Goal: Information Seeking & Learning: Learn about a topic

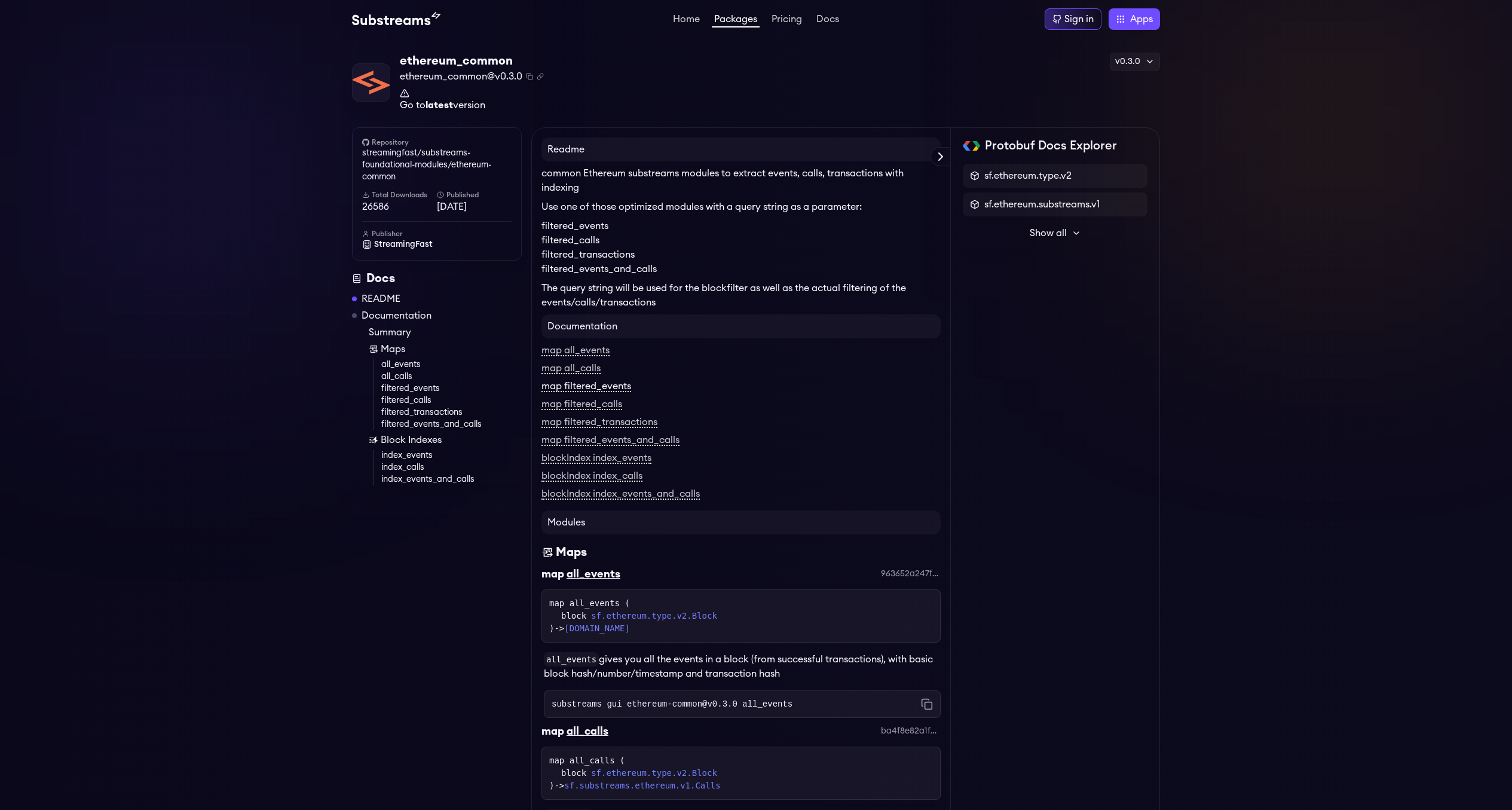
click at [615, 388] on link "map filtered_events" at bounding box center [586, 386] width 90 height 11
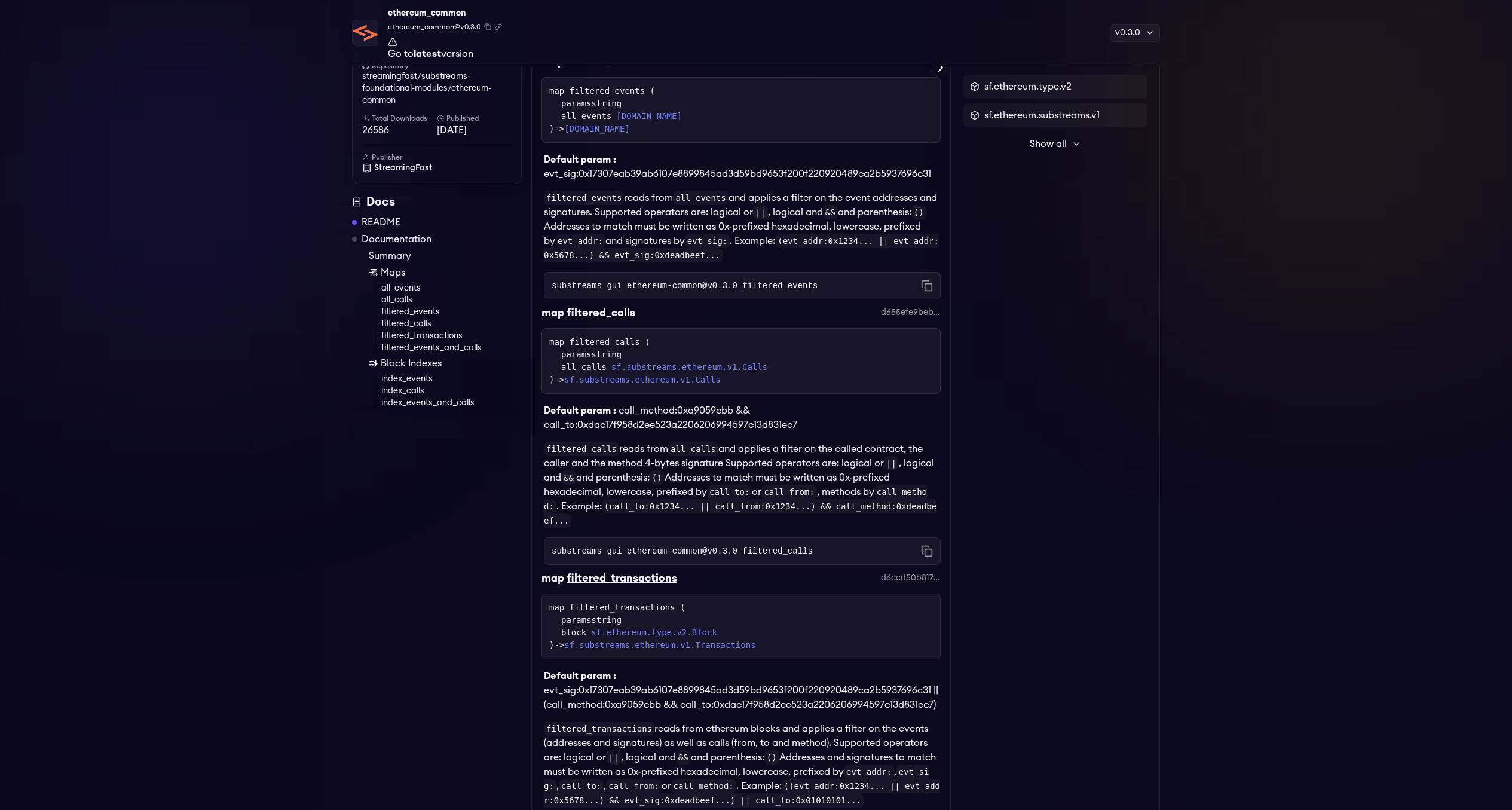
scroll to position [833, 0]
click at [426, 354] on link "filtered_events_and_calls" at bounding box center [451, 347] width 140 height 12
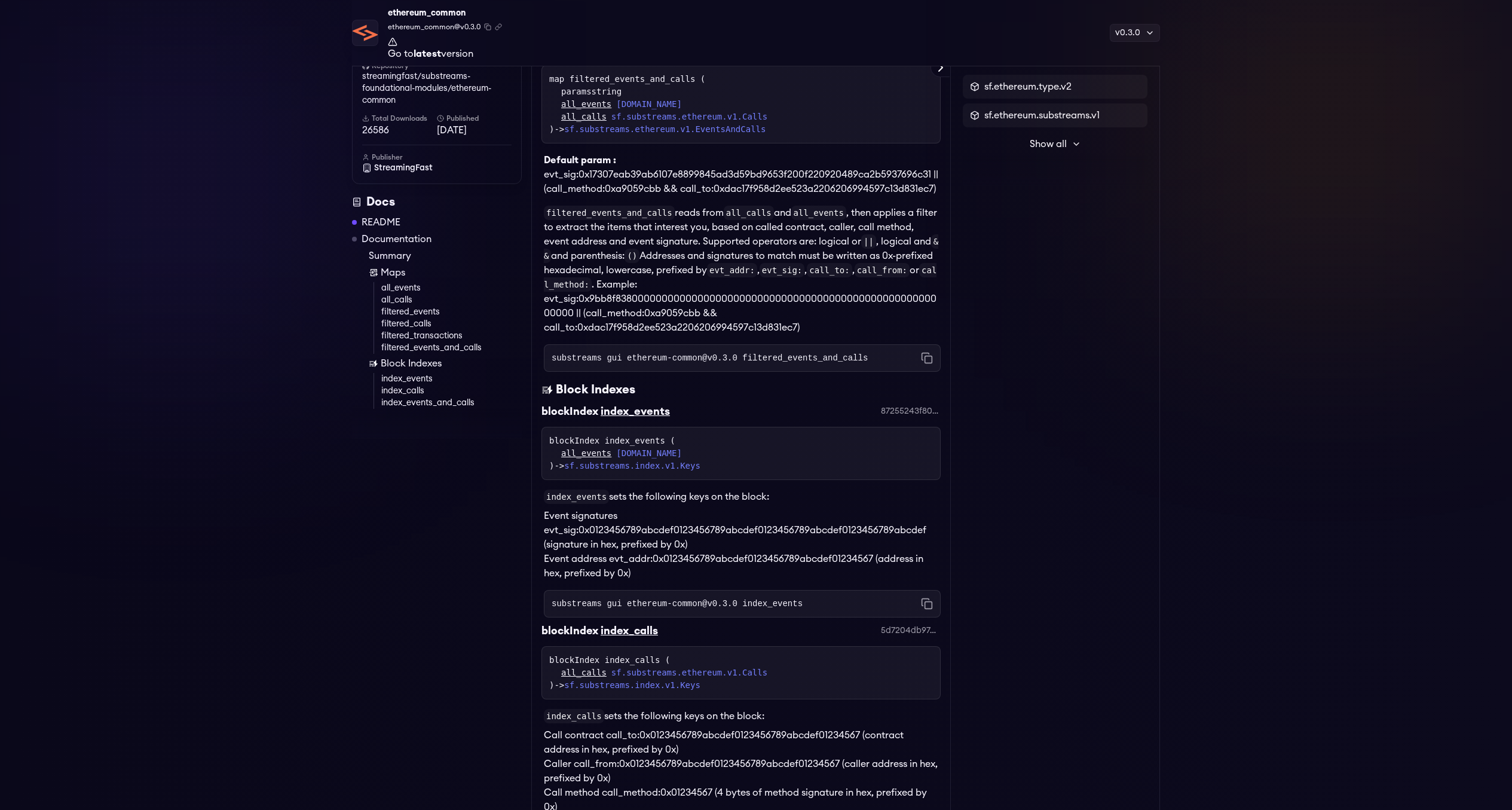
scroll to position [1641, 0]
click at [426, 58] on strong "latest" at bounding box center [427, 54] width 27 height 9
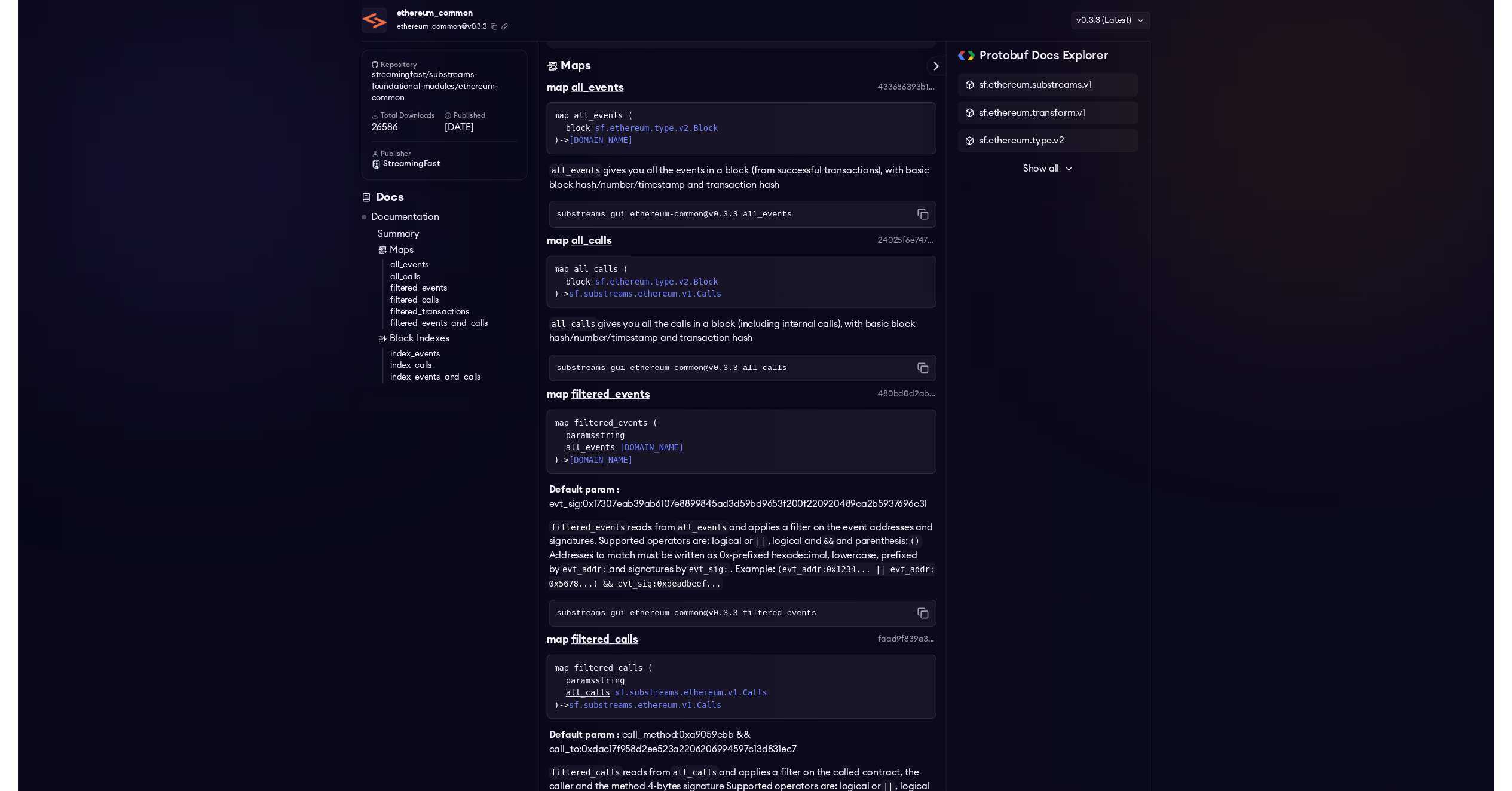
scroll to position [324, 0]
